Goal: Information Seeking & Learning: Learn about a topic

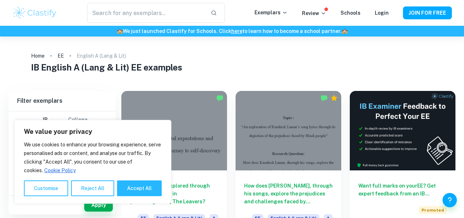
click at [211, 71] on h1 "IB English A (Lang & Lit) EE examples" at bounding box center [232, 67] width 403 height 13
click at [132, 188] on button "Accept All" at bounding box center [139, 188] width 45 height 16
checkbox input "true"
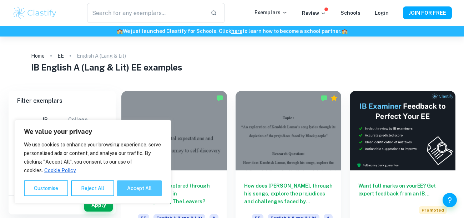
checkbox input "true"
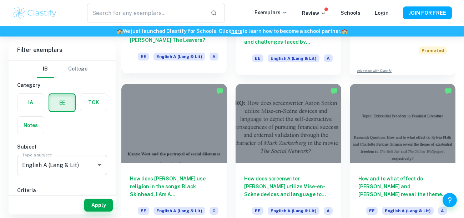
scroll to position [160, 0]
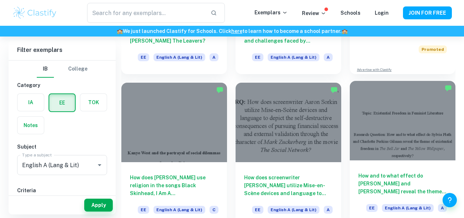
click at [395, 120] on div at bounding box center [403, 120] width 106 height 79
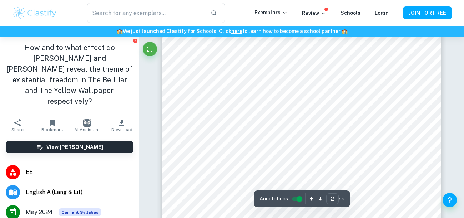
scroll to position [446, 0]
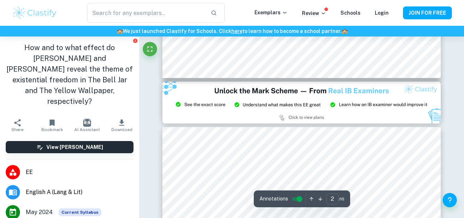
type input "3"
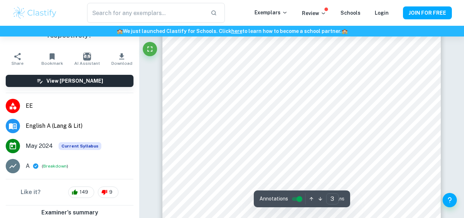
scroll to position [858, 0]
click at [343, 180] on div at bounding box center [287, 178] width 184 height 19
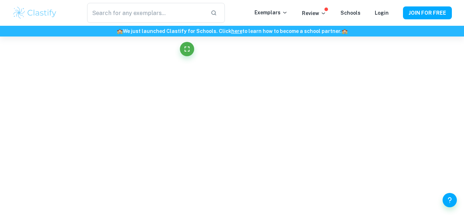
scroll to position [1377, 0]
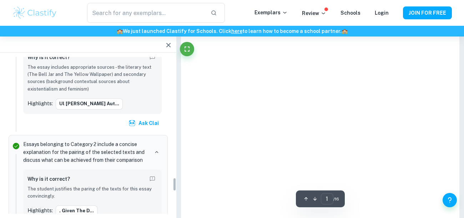
type input "3"
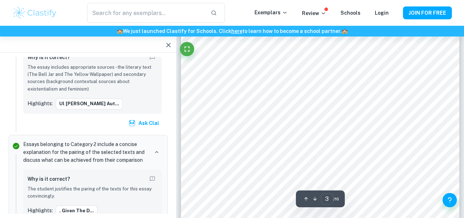
scroll to position [810, 0]
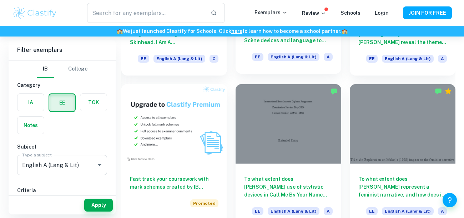
scroll to position [319, 0]
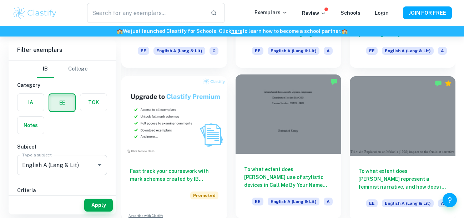
click at [282, 141] on div at bounding box center [289, 113] width 106 height 79
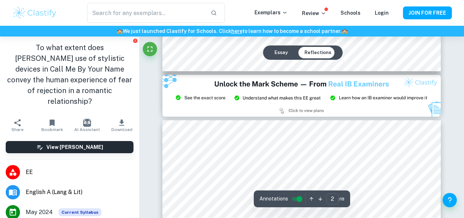
scroll to position [808, 0]
type input "3"
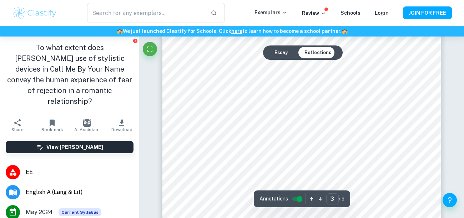
scroll to position [973, 0]
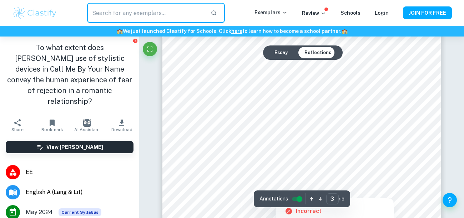
click at [109, 14] on input "text" at bounding box center [146, 13] width 118 height 20
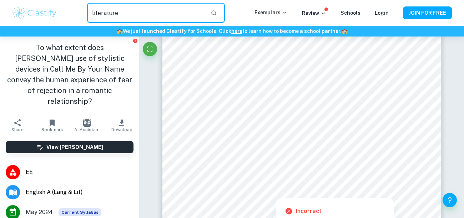
type input "literature"
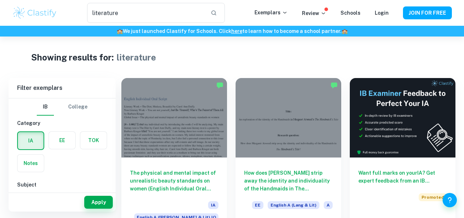
click at [58, 138] on label "button" at bounding box center [62, 139] width 26 height 17
click at [0, 0] on input "radio" at bounding box center [0, 0] width 0 height 0
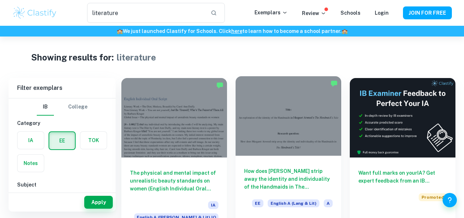
click at [307, 125] on div at bounding box center [289, 115] width 106 height 79
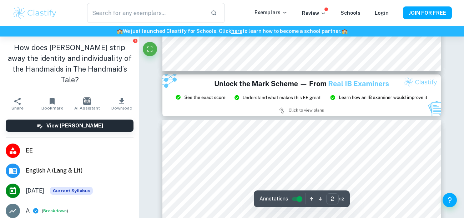
type input "3"
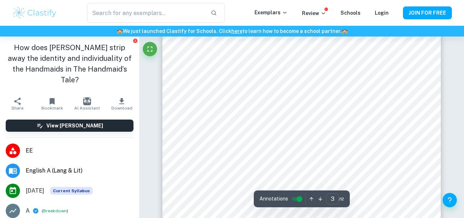
scroll to position [1013, 0]
